Goal: Find specific page/section: Find specific page/section

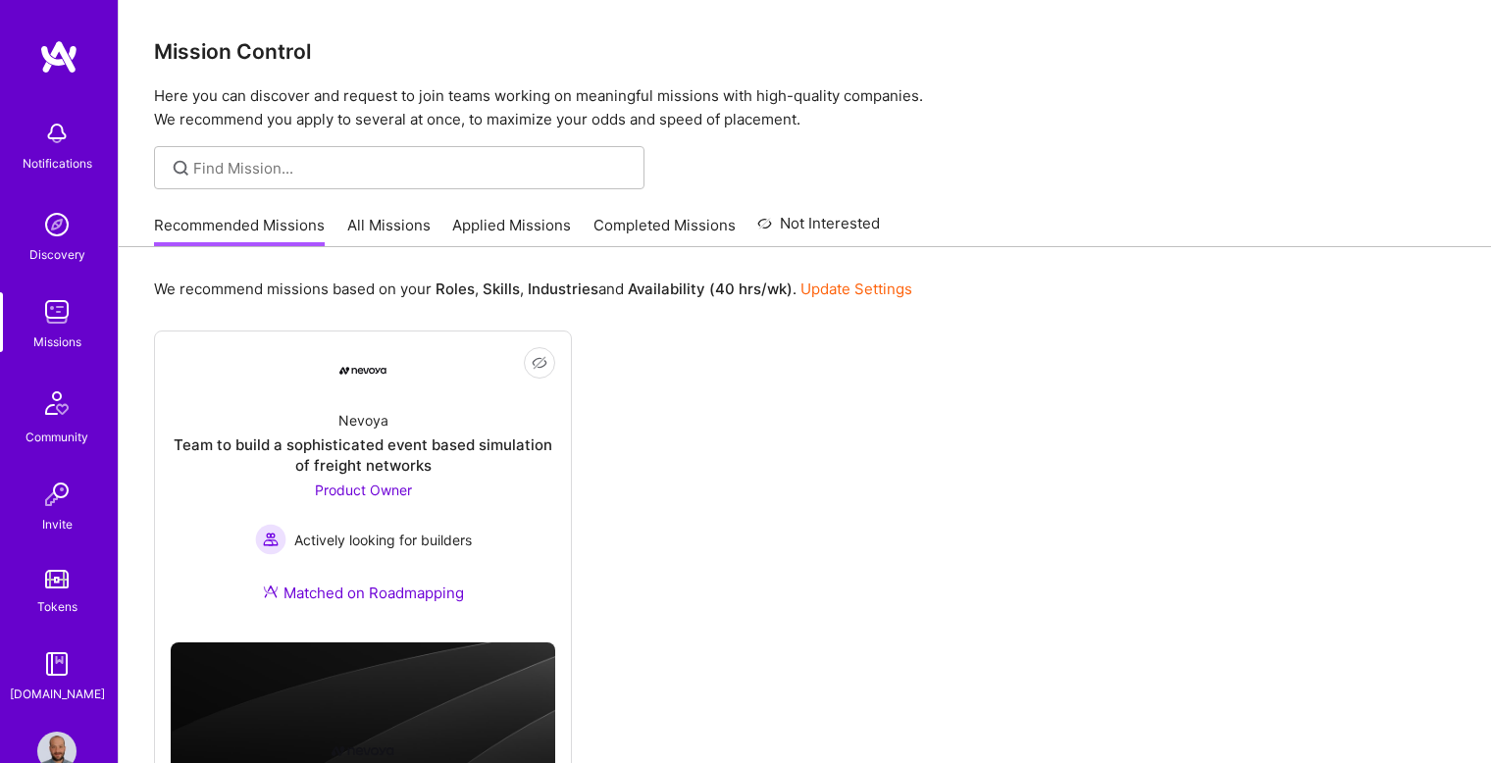
click at [397, 228] on link "All Missions" at bounding box center [388, 231] width 83 height 32
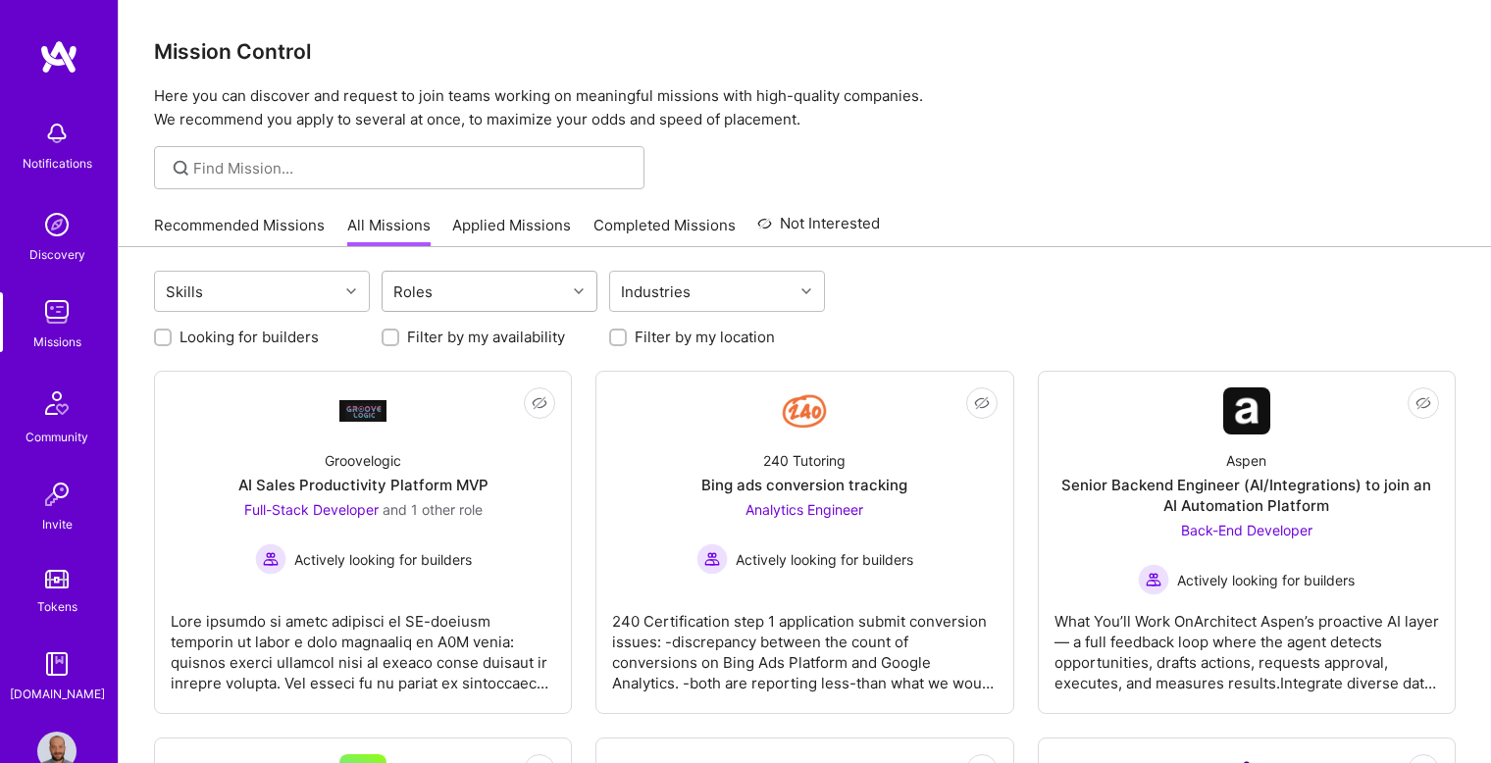
click at [491, 286] on div "Roles" at bounding box center [474, 291] width 183 height 39
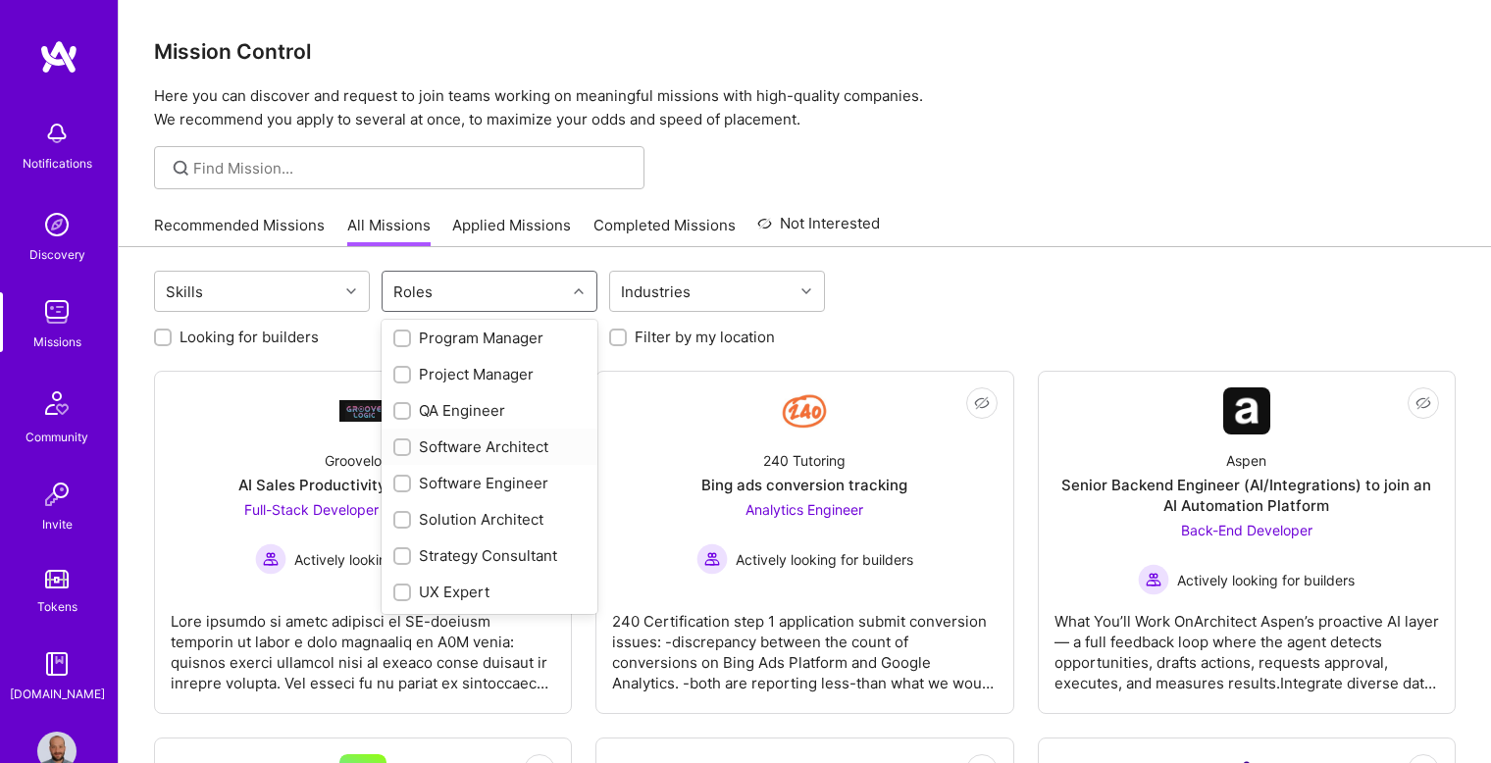
scroll to position [810, 0]
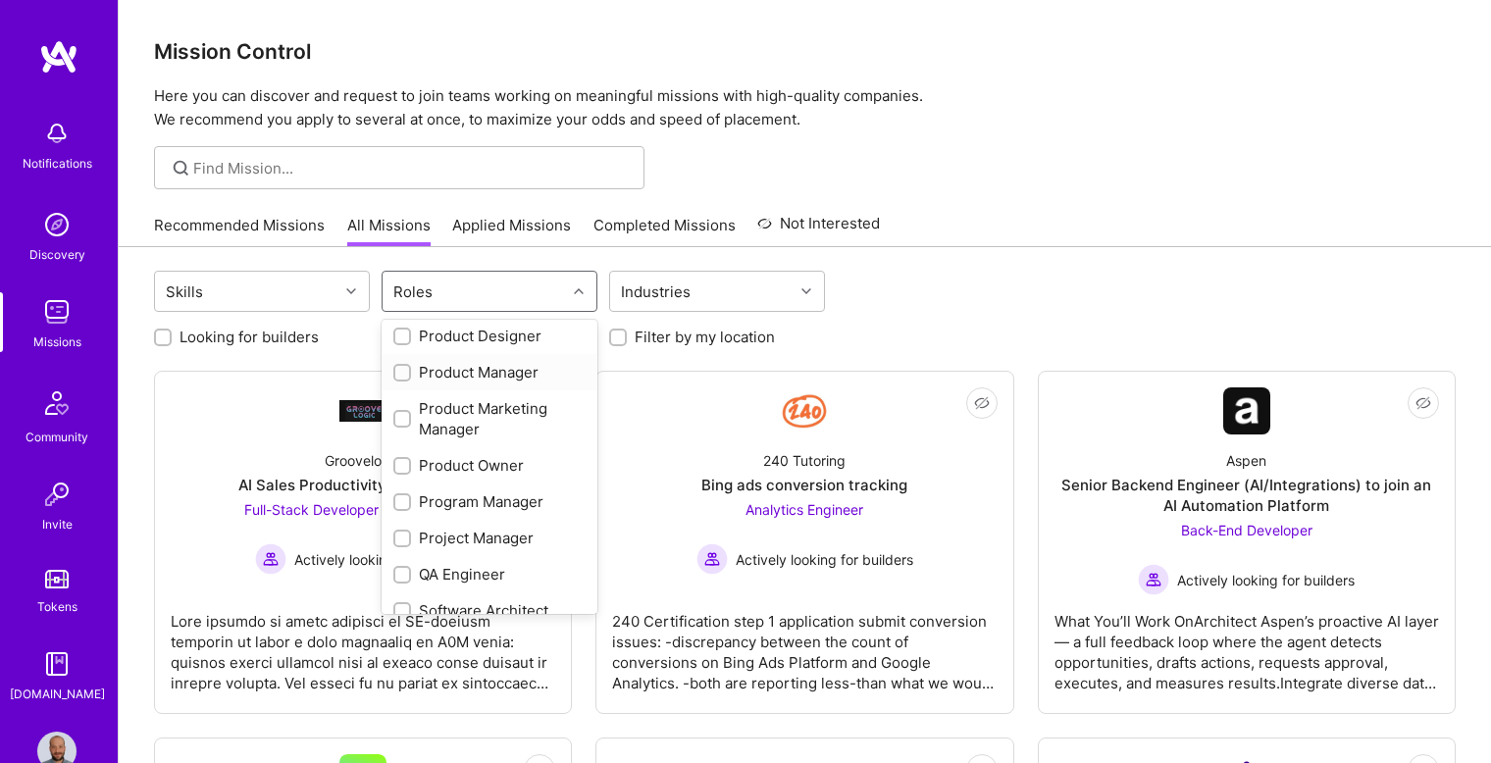
click at [406, 364] on div at bounding box center [402, 373] width 18 height 18
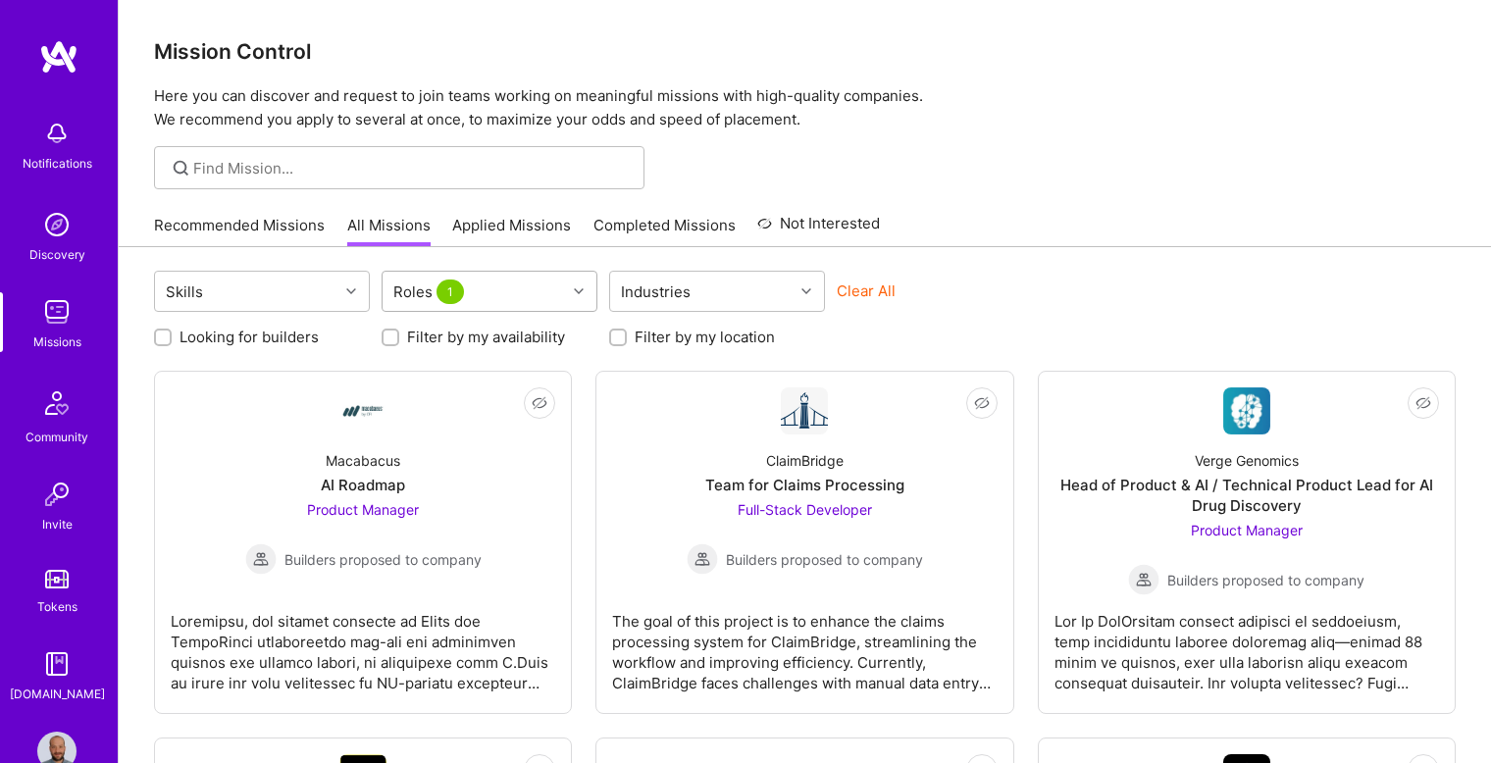
click at [551, 289] on div "Roles 1" at bounding box center [474, 291] width 183 height 39
click at [228, 333] on label "Looking for builders" at bounding box center [249, 337] width 139 height 21
click at [172, 333] on input "Looking for builders" at bounding box center [165, 339] width 14 height 14
checkbox input "true"
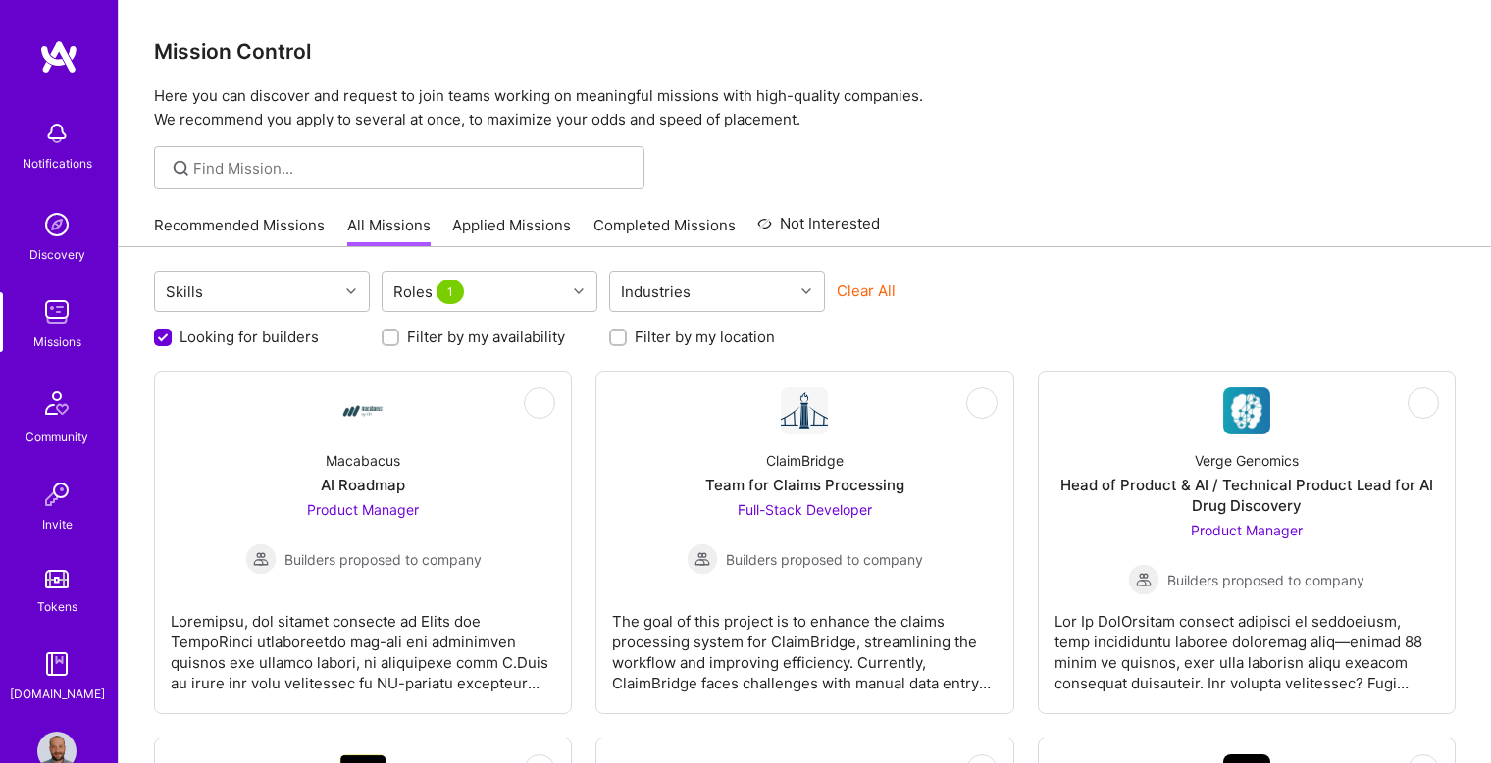
scroll to position [0, 0]
